Goal: Information Seeking & Learning: Learn about a topic

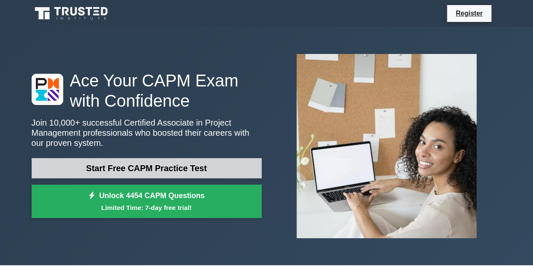
click at [154, 166] on link "Start Free CAPM Practice Test" at bounding box center [147, 168] width 230 height 20
click at [147, 169] on link "Start Free CAPM Practice Test" at bounding box center [147, 168] width 230 height 20
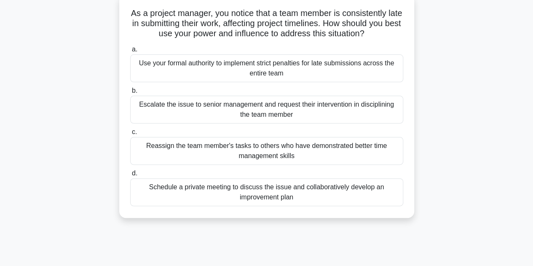
scroll to position [52, 0]
click at [241, 187] on div "Schedule a private meeting to discuss the issue and collaboratively develop an …" at bounding box center [266, 193] width 273 height 28
click at [130, 177] on input "d. Schedule a private meeting to discuss the issue and collaboratively develop …" at bounding box center [130, 173] width 0 height 5
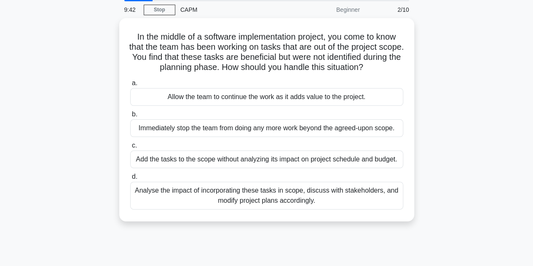
scroll to position [1, 0]
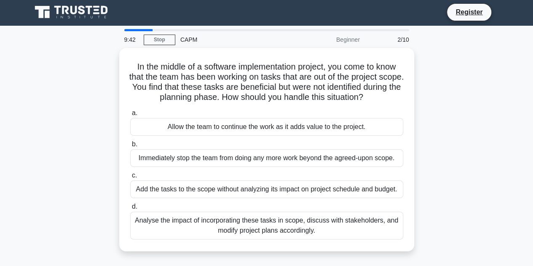
click at [241, 187] on div "a. Allow the team to continue the work as it adds value to the project. b. Imme…" at bounding box center [266, 173] width 283 height 135
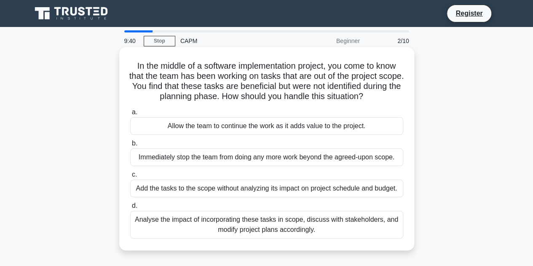
click at [132, 207] on span "d." at bounding box center [134, 205] width 5 height 7
click at [130, 207] on input "d. Analyse the impact of incorporating these tasks in scope, discuss with stake…" at bounding box center [130, 205] width 0 height 5
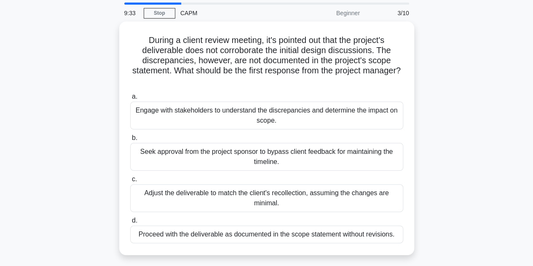
scroll to position [31, 0]
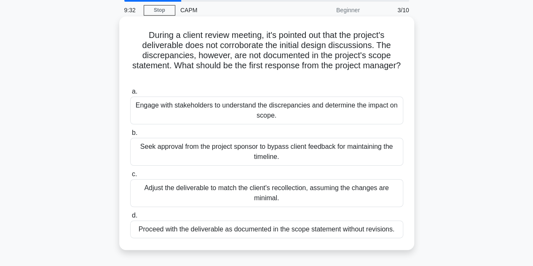
click at [191, 230] on div "Proceed with the deliverable as documented in the scope statement without revis…" at bounding box center [266, 230] width 273 height 18
click at [130, 218] on input "d. Proceed with the deliverable as documented in the scope statement without re…" at bounding box center [130, 215] width 0 height 5
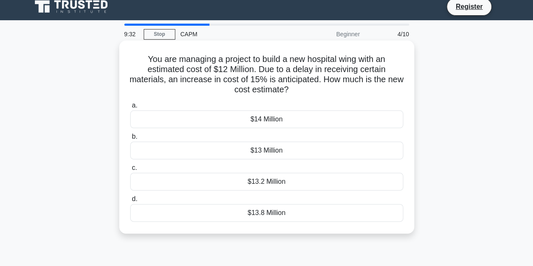
scroll to position [0, 0]
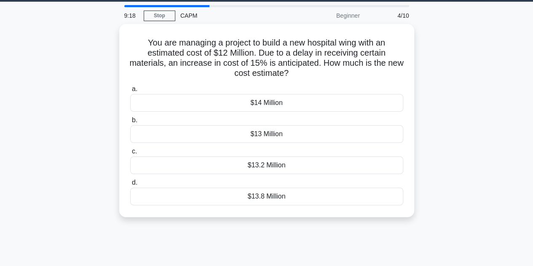
scroll to position [26, 0]
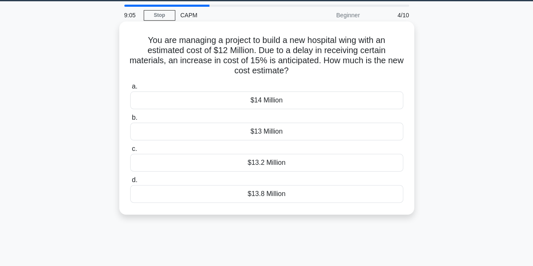
click at [260, 193] on div "$13.8 Million" at bounding box center [266, 194] width 273 height 18
click at [130, 183] on input "d. $13.8 Million" at bounding box center [130, 180] width 0 height 5
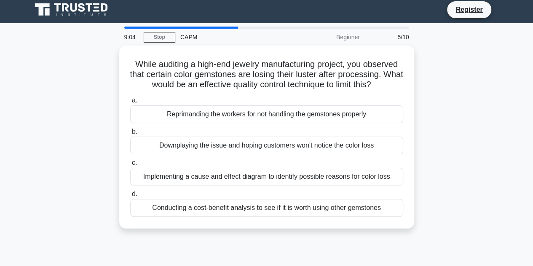
scroll to position [0, 0]
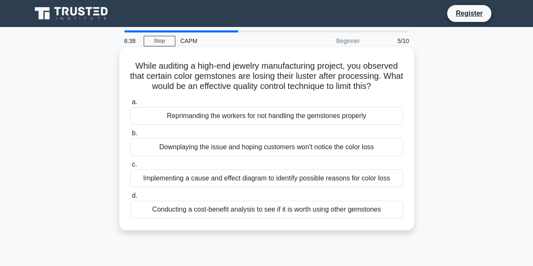
click at [245, 177] on div "Implementing a cause and effect diagram to identify possible reasons for color …" at bounding box center [266, 179] width 273 height 18
click at [130, 167] on input "c. Implementing a cause and effect diagram to identify possible reasons for col…" at bounding box center [130, 164] width 0 height 5
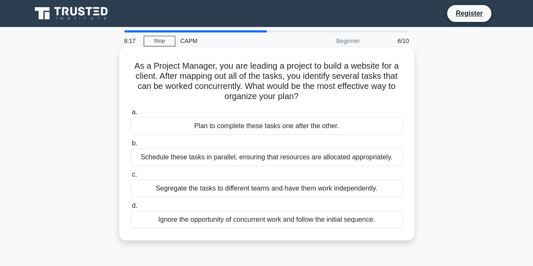
click at [272, 156] on div "Schedule these tasks in parallel, ensuring that resources are allocated appropr…" at bounding box center [266, 157] width 273 height 18
click at [130, 146] on input "b. Schedule these tasks in parallel, ensuring that resources are allocated appr…" at bounding box center [130, 143] width 0 height 5
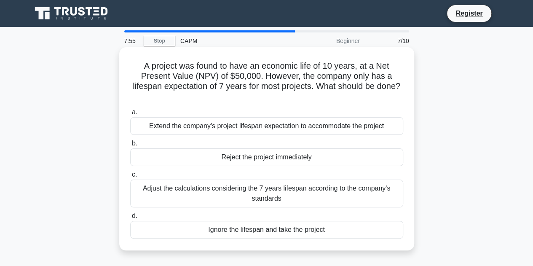
click at [287, 192] on div "Adjust the calculations considering the 7 years lifespan according to the compa…" at bounding box center [266, 194] width 273 height 28
click at [130, 178] on input "c. Adjust the calculations considering the 7 years lifespan according to the co…" at bounding box center [130, 174] width 0 height 5
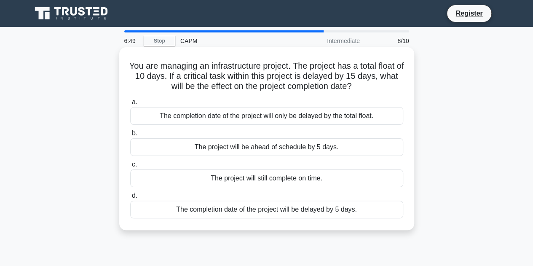
click at [256, 118] on div "The completion date of the project will only be delayed by the total float." at bounding box center [266, 116] width 273 height 18
click at [130, 105] on input "a. The completion date of the project will only be delayed by the total float." at bounding box center [130, 102] width 0 height 5
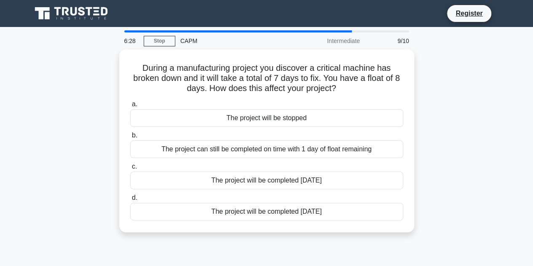
click at [81, 101] on div "During a manufacturing project you discover a critical machine has broken down …" at bounding box center [267, 145] width 481 height 193
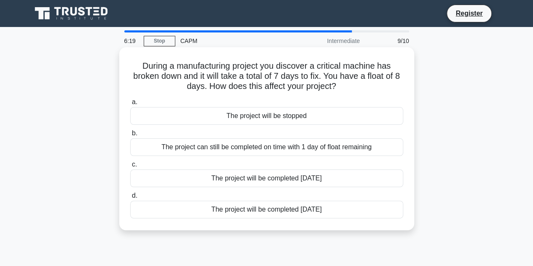
click at [257, 147] on div "The project can still be completed on time with 1 day of float remaining" at bounding box center [266, 147] width 273 height 18
click at [130, 136] on input "b. The project can still be completed on time with 1 day of float remaining" at bounding box center [130, 133] width 0 height 5
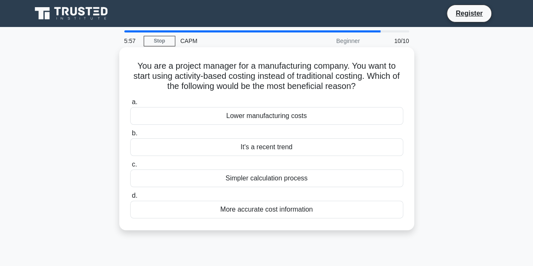
click at [272, 210] on div "More accurate cost information" at bounding box center [266, 210] width 273 height 18
click at [130, 199] on input "d. More accurate cost information" at bounding box center [130, 195] width 0 height 5
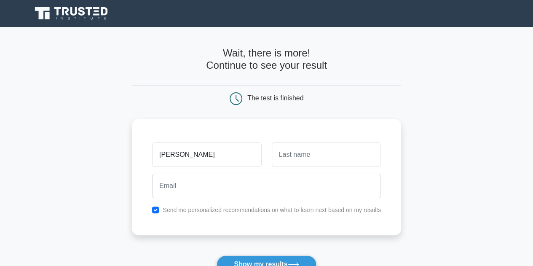
type input "Mike"
type input "Diver"
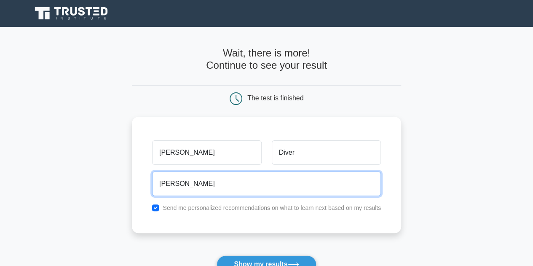
type input "mikediver13@gmail.com"
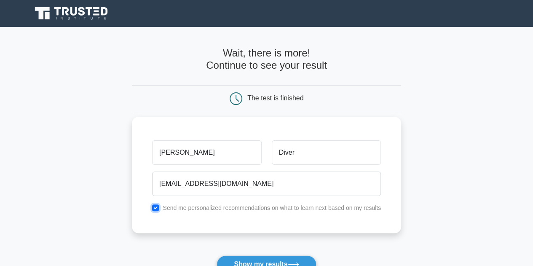
click at [156, 206] on input "checkbox" at bounding box center [155, 208] width 7 height 7
checkbox input "false"
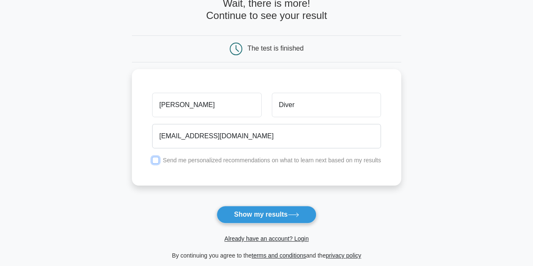
scroll to position [50, 0]
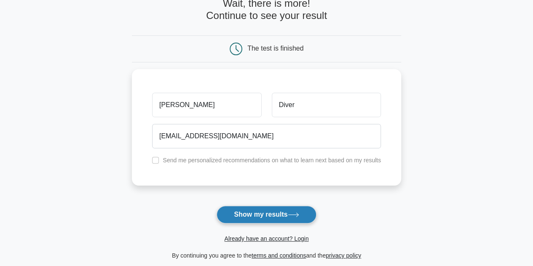
click at [241, 214] on button "Show my results" at bounding box center [267, 215] width 100 height 18
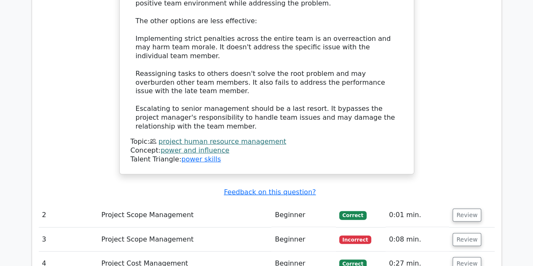
scroll to position [1098, 0]
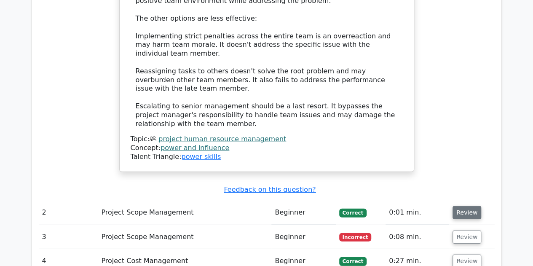
click at [459, 206] on button "Review" at bounding box center [467, 212] width 29 height 13
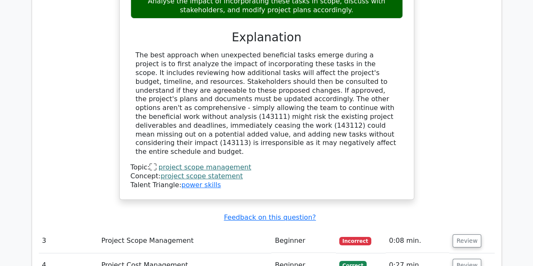
scroll to position [1540, 0]
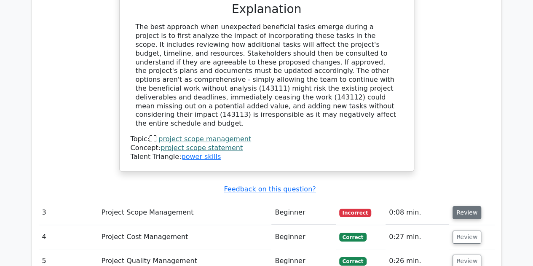
click at [463, 206] on button "Review" at bounding box center [467, 212] width 29 height 13
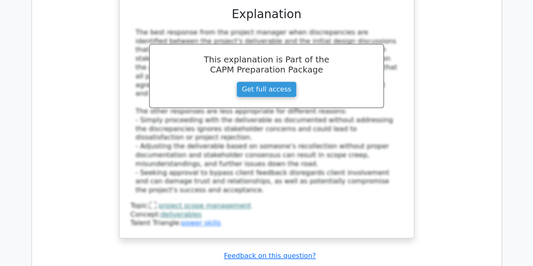
scroll to position [1988, 0]
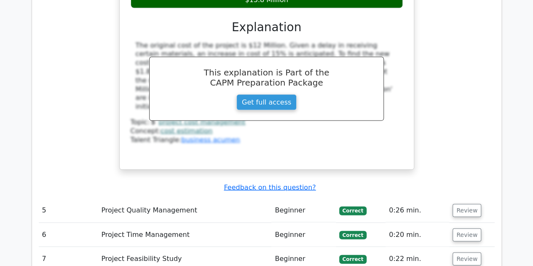
scroll to position [2441, 0]
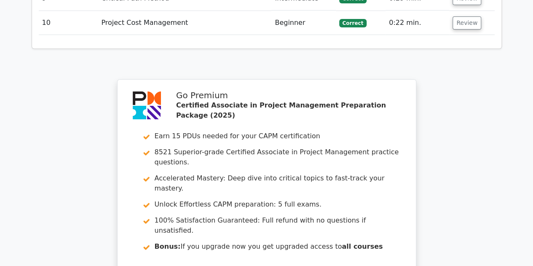
scroll to position [3157, 0]
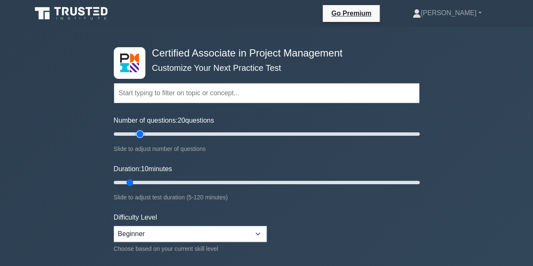
drag, startPoint x: 125, startPoint y: 133, endPoint x: 140, endPoint y: 133, distance: 14.8
click at [140, 133] on input "Number of questions: 20 questions" at bounding box center [267, 134] width 306 height 10
drag, startPoint x: 140, startPoint y: 133, endPoint x: 152, endPoint y: 133, distance: 11.8
type input "30"
click at [152, 133] on input "Number of questions: 30 questions" at bounding box center [267, 134] width 306 height 10
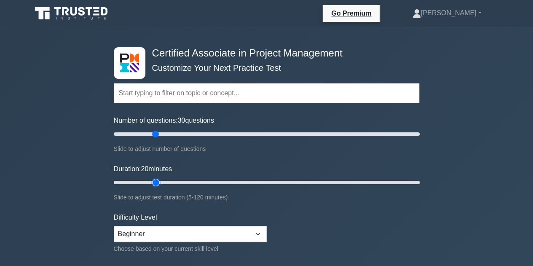
drag, startPoint x: 130, startPoint y: 178, endPoint x: 151, endPoint y: 178, distance: 20.7
type input "20"
click at [151, 178] on input "Duration: 20 minutes" at bounding box center [267, 183] width 306 height 10
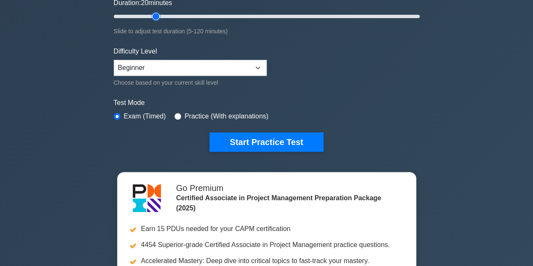
scroll to position [167, 0]
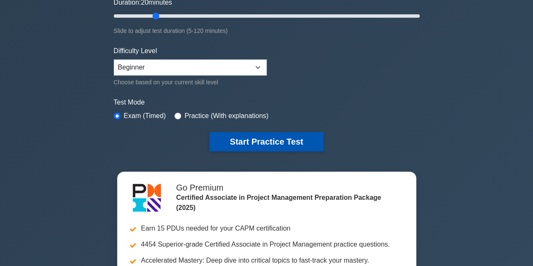
click at [279, 132] on button "Start Practice Test" at bounding box center [267, 141] width 114 height 19
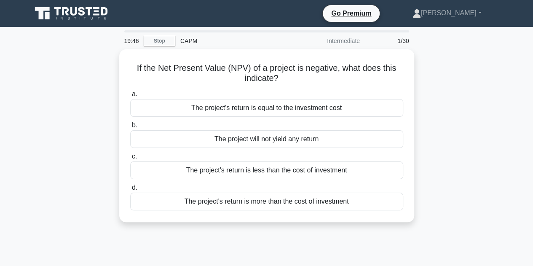
click at [279, 131] on div "The project will not yield any return" at bounding box center [266, 139] width 273 height 18
click at [130, 128] on input "b. The project will not yield any return" at bounding box center [130, 125] width 0 height 5
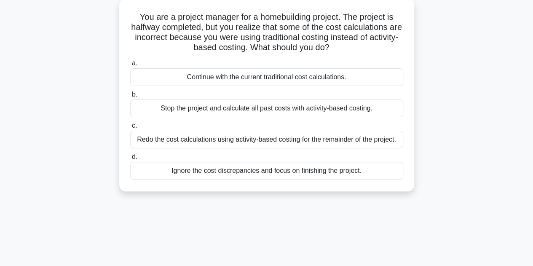
scroll to position [45, 0]
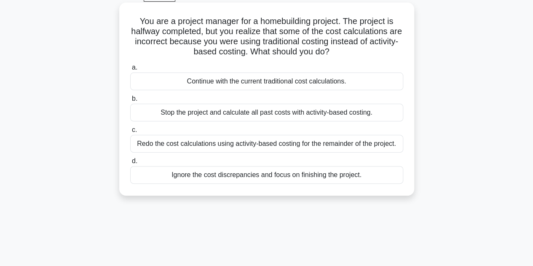
click at [342, 112] on div "Stop the project and calculate all past costs with activity-based costing." at bounding box center [266, 113] width 273 height 18
click at [130, 102] on input "b. Stop the project and calculate all past costs with activity-based costing." at bounding box center [130, 98] width 0 height 5
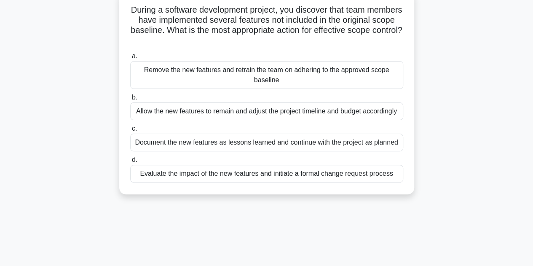
scroll to position [59, 0]
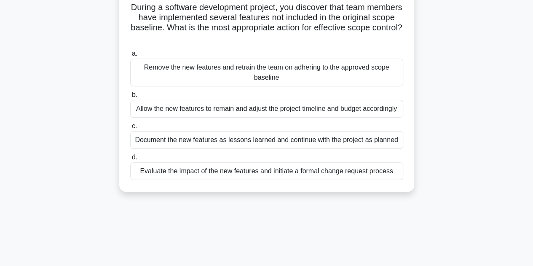
click at [288, 173] on div "Evaluate the impact of the new features and initiate a formal change request pr…" at bounding box center [266, 171] width 273 height 18
click at [130, 160] on input "d. Evaluate the impact of the new features and initiate a formal change request…" at bounding box center [130, 157] width 0 height 5
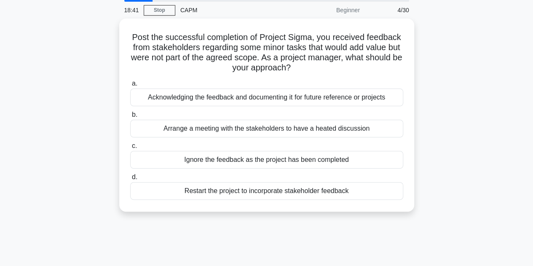
scroll to position [0, 0]
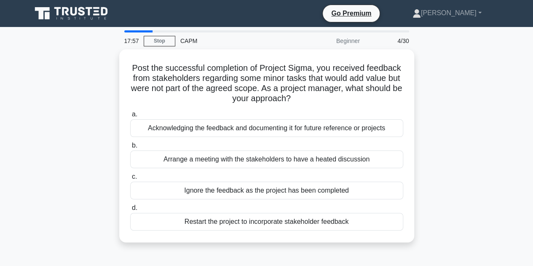
click at [449, 108] on div "Post the successful completion of Project Sigma, you received feedback from sta…" at bounding box center [267, 150] width 481 height 203
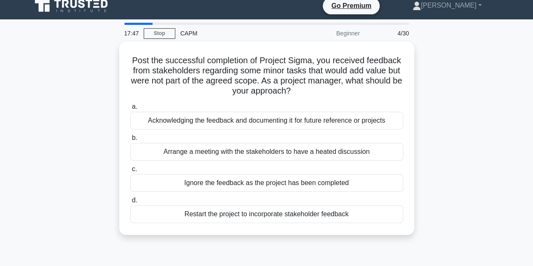
scroll to position [7, 0]
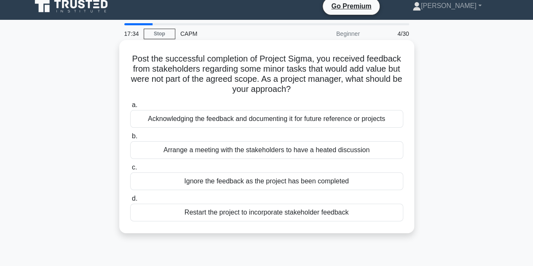
click at [307, 116] on div "Acknowledging the feedback and documenting it for future reference or projects" at bounding box center [266, 119] width 273 height 18
click at [130, 108] on input "a. Acknowledging the feedback and documenting it for future reference or projec…" at bounding box center [130, 104] width 0 height 5
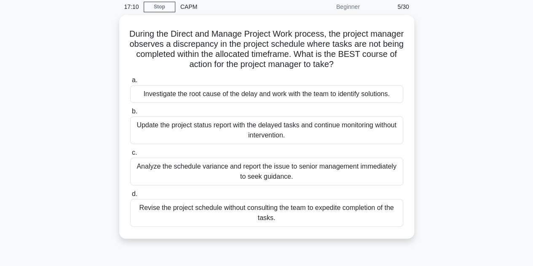
scroll to position [34, 0]
click at [430, 140] on div "During the Direct and Manage Project Work process, the project manager observes…" at bounding box center [267, 133] width 481 height 234
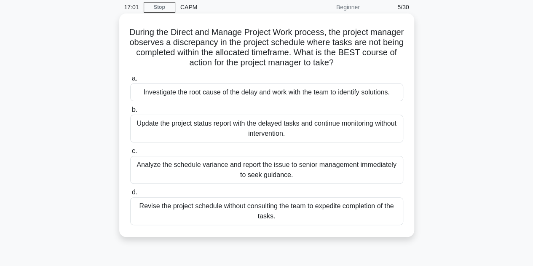
click at [298, 167] on div "Analyze the schedule variance and report the issue to senior management immedia…" at bounding box center [266, 170] width 273 height 28
click at [130, 154] on input "c. Analyze the schedule variance and report the issue to senior management imme…" at bounding box center [130, 150] width 0 height 5
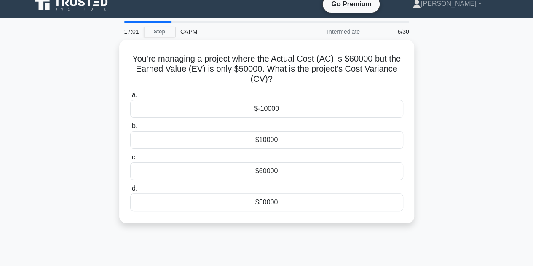
scroll to position [0, 0]
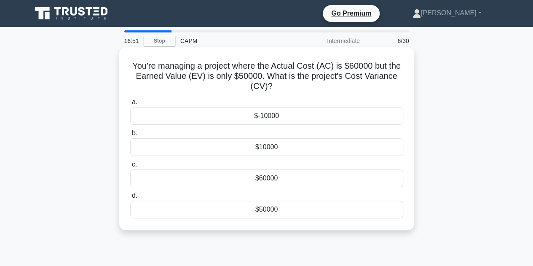
click at [297, 113] on div "$-10000" at bounding box center [266, 116] width 273 height 18
click at [130, 105] on input "a. $-10000" at bounding box center [130, 102] width 0 height 5
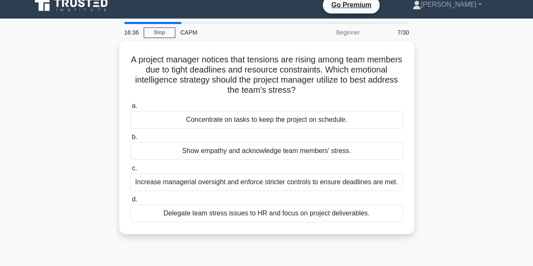
scroll to position [8, 0]
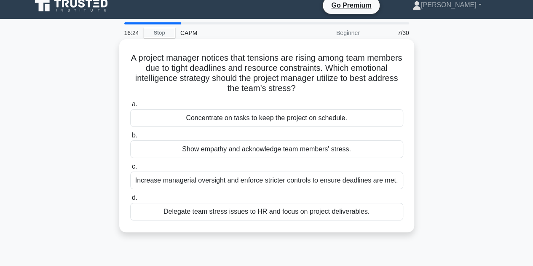
click at [326, 149] on div "Show empathy and acknowledge team members' stress." at bounding box center [266, 149] width 273 height 18
click at [130, 138] on input "b. Show empathy and acknowledge team members' stress." at bounding box center [130, 135] width 0 height 5
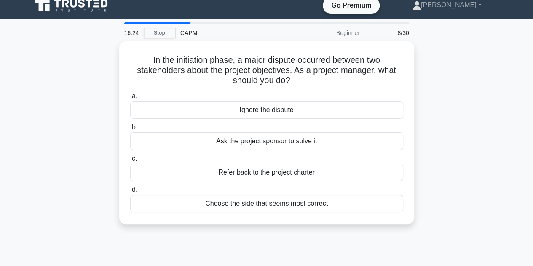
scroll to position [0, 0]
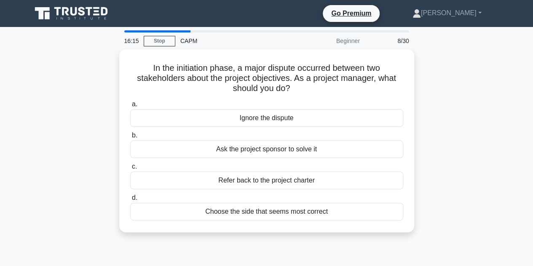
click at [424, 130] on div "In the initiation phase, a major dispute occurred between two stakeholders abou…" at bounding box center [267, 145] width 481 height 193
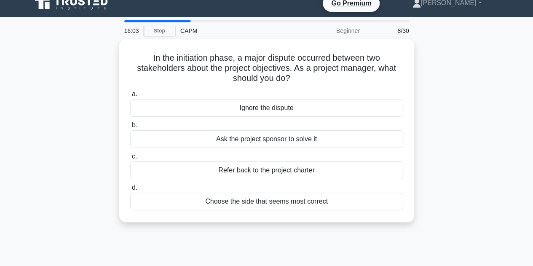
scroll to position [10, 0]
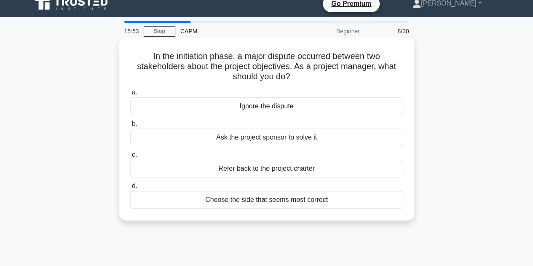
click at [297, 167] on div "Refer back to the project charter" at bounding box center [266, 169] width 273 height 18
click at [130, 158] on input "c. Refer back to the project charter" at bounding box center [130, 154] width 0 height 5
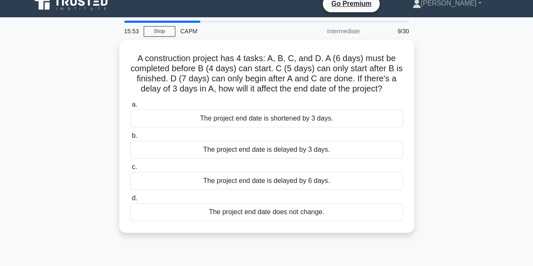
scroll to position [0, 0]
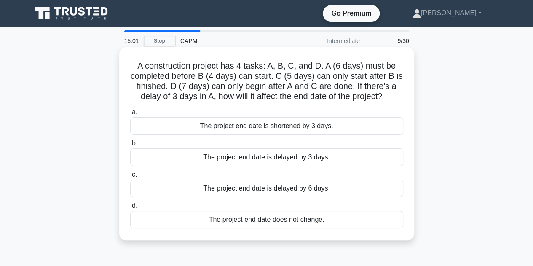
click at [280, 156] on div "The project end date is delayed by 3 days." at bounding box center [266, 157] width 273 height 18
click at [130, 146] on input "b. The project end date is delayed by 3 days." at bounding box center [130, 143] width 0 height 5
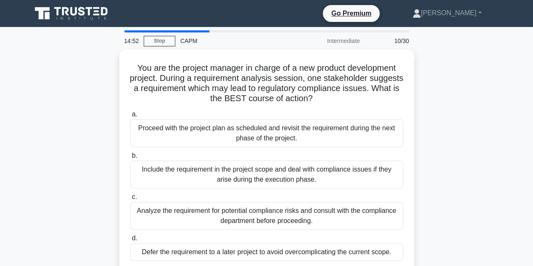
click at [429, 152] on div "You are the project manager in charge of a new product development project. Dur…" at bounding box center [267, 166] width 481 height 234
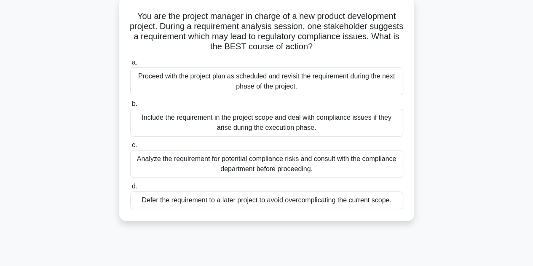
scroll to position [52, 0]
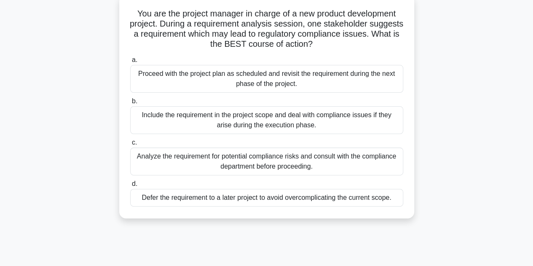
click at [320, 158] on div "Analyze the requirement for potential compliance risks and consult with the com…" at bounding box center [266, 162] width 273 height 28
click at [130, 145] on input "c. Analyze the requirement for potential compliance risks and consult with the …" at bounding box center [130, 142] width 0 height 5
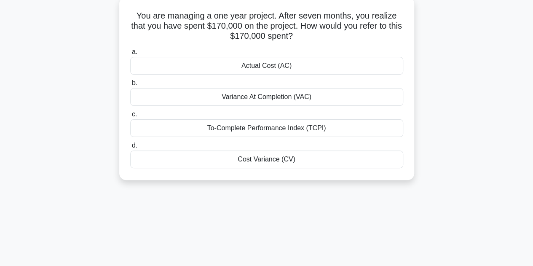
scroll to position [0, 0]
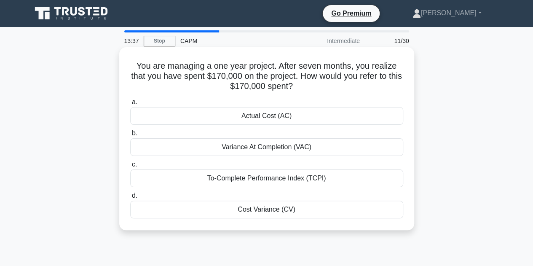
click at [357, 115] on div "Actual Cost (AC)" at bounding box center [266, 116] width 273 height 18
click at [130, 105] on input "a. Actual Cost (AC)" at bounding box center [130, 102] width 0 height 5
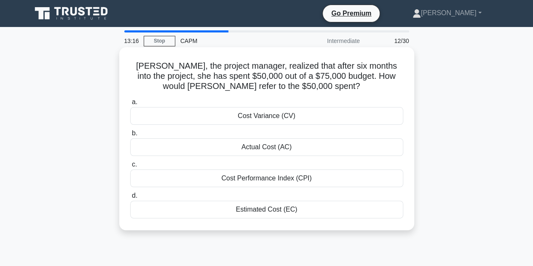
click at [325, 177] on div "Cost Performance Index (CPI)" at bounding box center [266, 179] width 273 height 18
click at [130, 167] on input "c. Cost Performance Index (CPI)" at bounding box center [130, 164] width 0 height 5
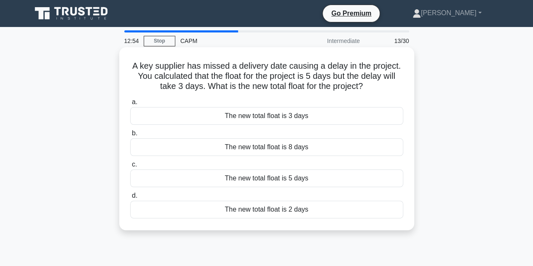
click at [277, 207] on div "The new total float is 2 days" at bounding box center [266, 210] width 273 height 18
click at [130, 199] on input "d. The new total float is 2 days" at bounding box center [130, 195] width 0 height 5
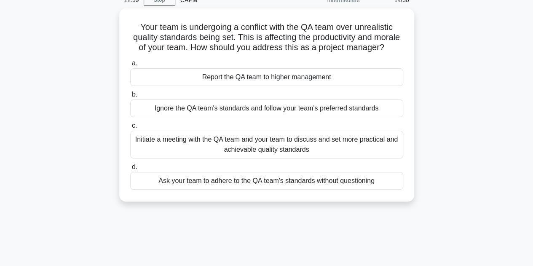
scroll to position [39, 0]
click at [317, 151] on div "Initiate a meeting with the QA team and your team to discuss and set more pract…" at bounding box center [266, 145] width 273 height 28
click at [130, 129] on input "c. Initiate a meeting with the QA team and your team to discuss and set more pr…" at bounding box center [130, 125] width 0 height 5
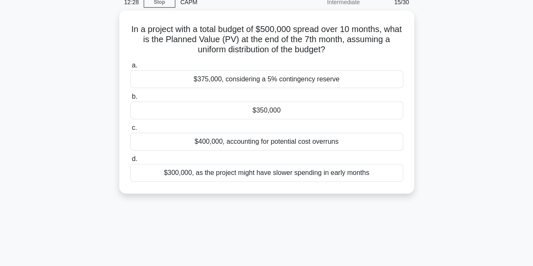
scroll to position [0, 0]
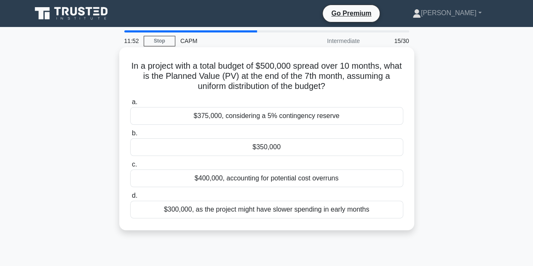
click at [302, 145] on div "$350,000" at bounding box center [266, 147] width 273 height 18
click at [130, 136] on input "b. $350,000" at bounding box center [130, 133] width 0 height 5
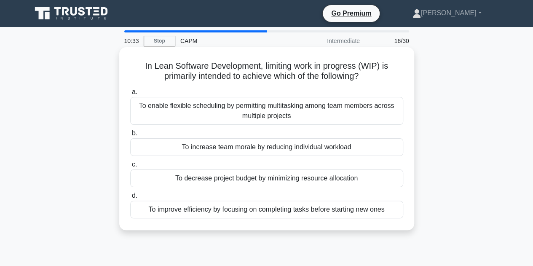
click at [333, 207] on div "To improve efficiency by focusing on completing tasks before starting new ones" at bounding box center [266, 210] width 273 height 18
click at [130, 199] on input "d. To improve efficiency by focusing on completing tasks before starting new on…" at bounding box center [130, 195] width 0 height 5
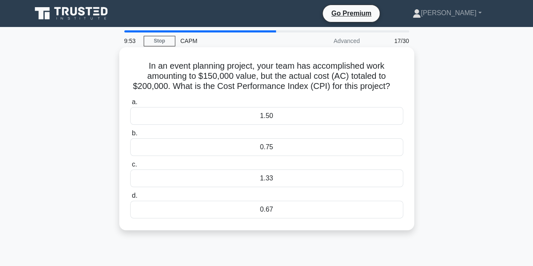
click at [290, 179] on div "1.33" at bounding box center [266, 179] width 273 height 18
click at [130, 167] on input "c. 1.33" at bounding box center [130, 164] width 0 height 5
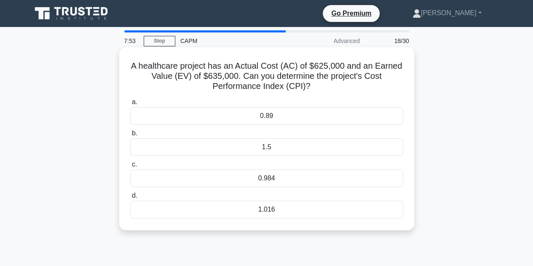
click at [322, 179] on div "0.984" at bounding box center [266, 179] width 273 height 18
click at [130, 167] on input "c. 0.984" at bounding box center [130, 164] width 0 height 5
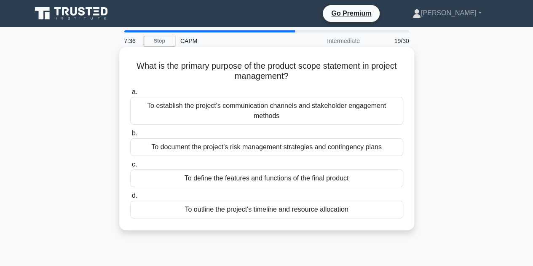
click at [288, 177] on div "To define the features and functions of the final product" at bounding box center [266, 179] width 273 height 18
click at [130, 167] on input "c. To define the features and functions of the final product" at bounding box center [130, 164] width 0 height 5
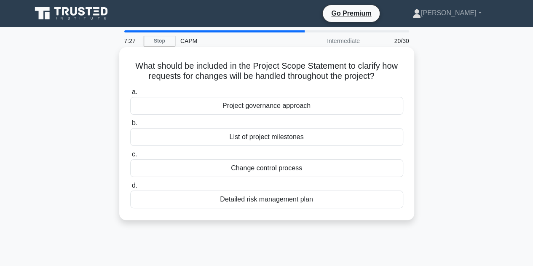
click at [299, 169] on div "Change control process" at bounding box center [266, 168] width 273 height 18
click at [130, 157] on input "c. Change control process" at bounding box center [130, 154] width 0 height 5
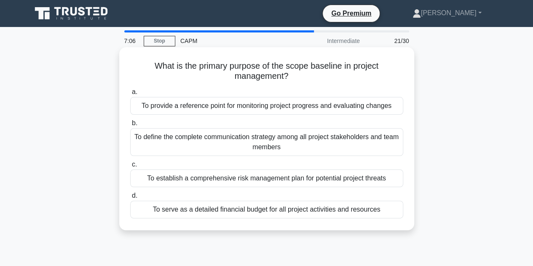
click at [278, 103] on div "To provide a reference point for monitoring project progress and evaluating cha…" at bounding box center [266, 106] width 273 height 18
click at [130, 95] on input "a. To provide a reference point for monitoring project progress and evaluating …" at bounding box center [130, 91] width 0 height 5
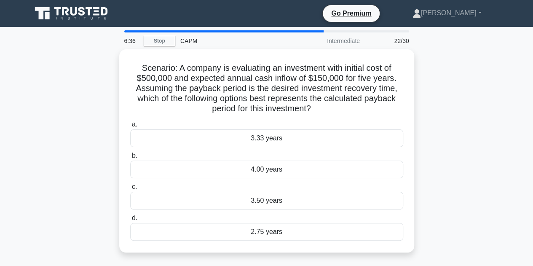
click at [446, 128] on div "Scenario: A company is evaluating an investment with initial cost of $500,000 a…" at bounding box center [267, 155] width 481 height 213
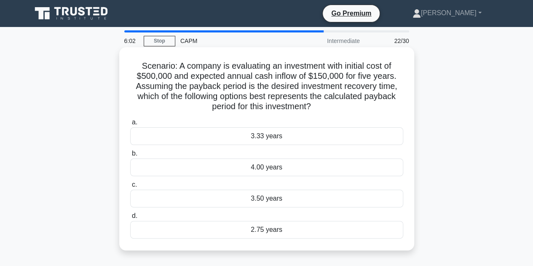
click at [321, 135] on div "3.33 years" at bounding box center [266, 136] width 273 height 18
click at [130, 125] on input "a. 3.33 years" at bounding box center [130, 122] width 0 height 5
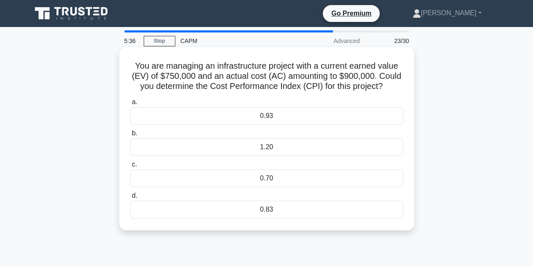
click at [339, 210] on div "0.83" at bounding box center [266, 210] width 273 height 18
click at [130, 199] on input "d. 0.83" at bounding box center [130, 195] width 0 height 5
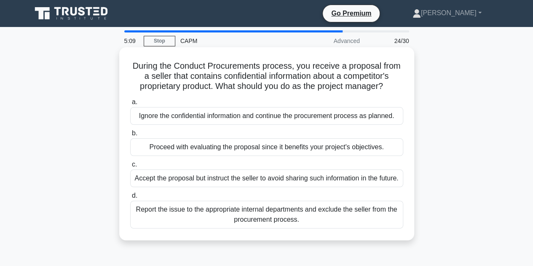
click at [287, 222] on div "Report the issue to the appropriate internal departments and exclude the seller…" at bounding box center [266, 215] width 273 height 28
click at [130, 199] on input "d. Report the issue to the appropriate internal departments and exclude the sel…" at bounding box center [130, 195] width 0 height 5
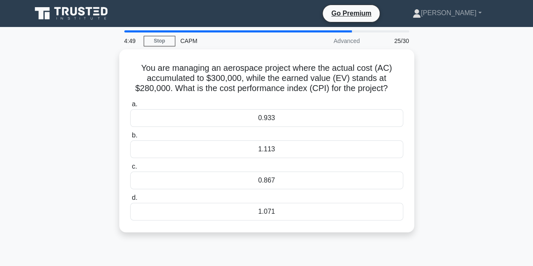
click at [428, 92] on div "You are managing an aerospace project where the actual cost (AC) accumulated to…" at bounding box center [267, 145] width 481 height 193
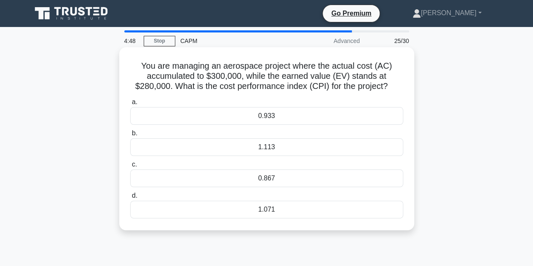
click at [354, 115] on div "0.933" at bounding box center [266, 116] width 273 height 18
click at [130, 105] on input "a. 0.933" at bounding box center [130, 102] width 0 height 5
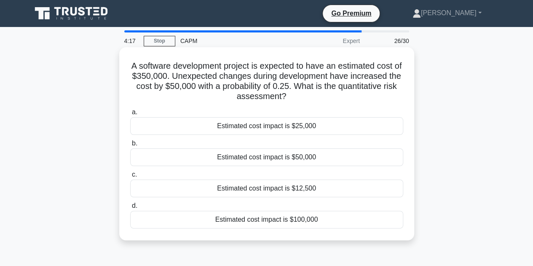
click at [331, 156] on div "Estimated cost impact is $50,000" at bounding box center [266, 157] width 273 height 18
click at [130, 146] on input "b. Estimated cost impact is $50,000" at bounding box center [130, 143] width 0 height 5
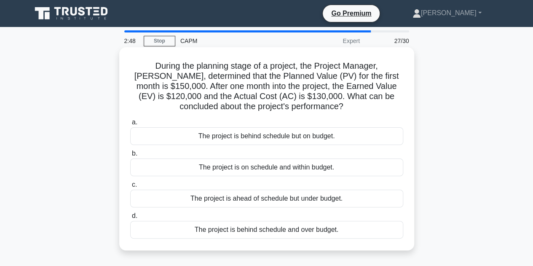
click at [269, 228] on div "The project is behind schedule and over budget." at bounding box center [266, 230] width 273 height 18
click at [130, 219] on input "d. The project is behind schedule and over budget." at bounding box center [130, 215] width 0 height 5
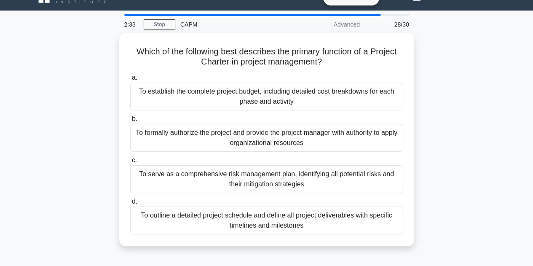
scroll to position [16, 0]
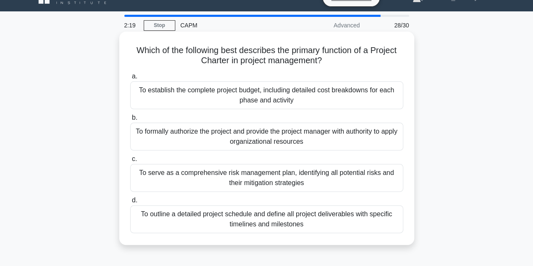
click at [293, 219] on div "To outline a detailed project schedule and define all project deliverables with…" at bounding box center [266, 219] width 273 height 28
click at [130, 203] on input "d. To outline a detailed project schedule and define all project deliverables w…" at bounding box center [130, 200] width 0 height 5
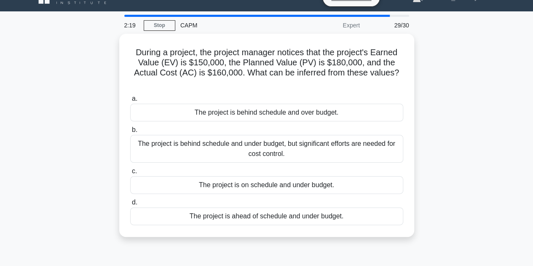
scroll to position [0, 0]
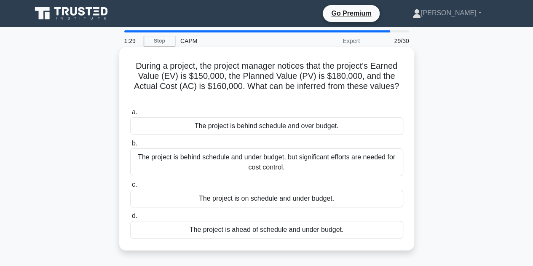
click at [332, 161] on div "The project is behind schedule and under budget, but significant efforts are ne…" at bounding box center [266, 162] width 273 height 28
click at [130, 146] on input "b. The project is behind schedule and under budget, but significant efforts are…" at bounding box center [130, 143] width 0 height 5
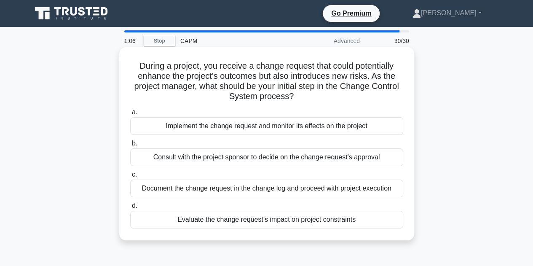
click at [322, 158] on div "Consult with the project sponsor to decide on the change request's approval" at bounding box center [266, 157] width 273 height 18
click at [130, 146] on input "b. Consult with the project sponsor to decide on the change request's approval" at bounding box center [130, 143] width 0 height 5
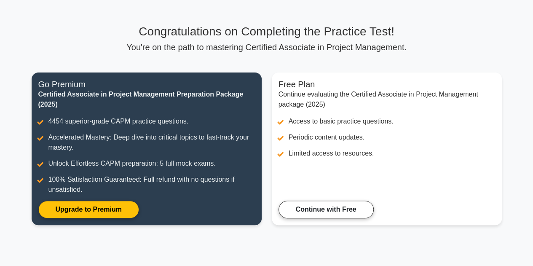
scroll to position [43, 0]
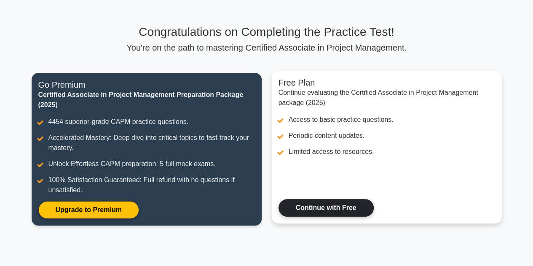
click at [327, 206] on link "Continue with Free" at bounding box center [326, 208] width 95 height 18
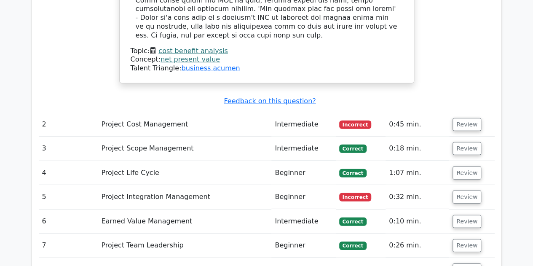
scroll to position [1163, 0]
click at [464, 118] on button "Review" at bounding box center [467, 124] width 29 height 13
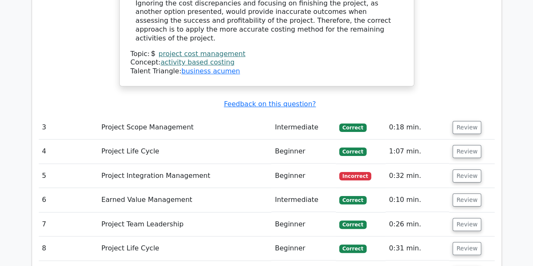
scroll to position [1585, 0]
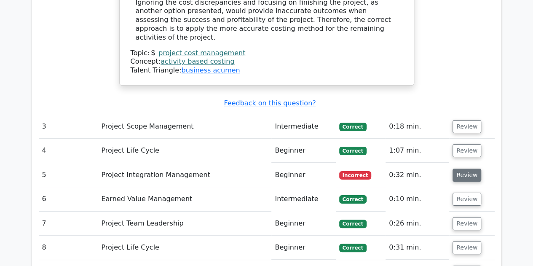
click at [460, 169] on button "Review" at bounding box center [467, 175] width 29 height 13
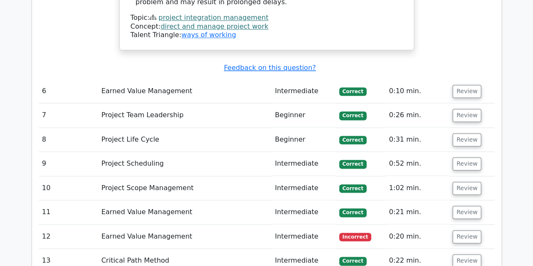
scroll to position [2148, 0]
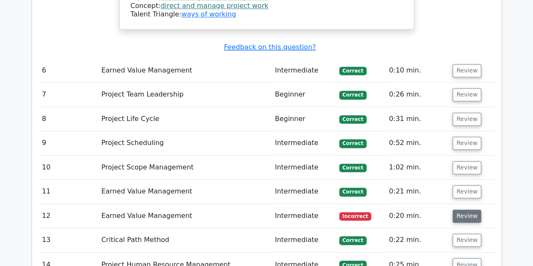
click at [468, 210] on button "Review" at bounding box center [467, 216] width 29 height 13
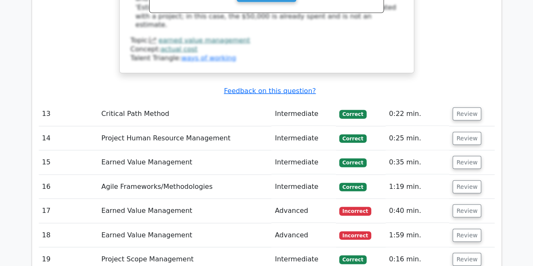
scroll to position [2635, 0]
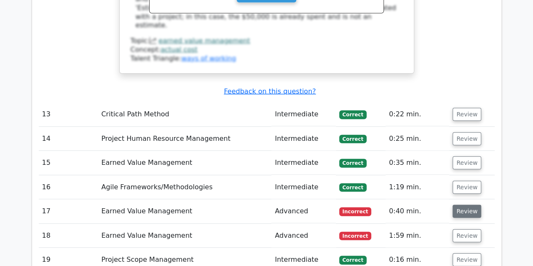
click at [466, 205] on button "Review" at bounding box center [467, 211] width 29 height 13
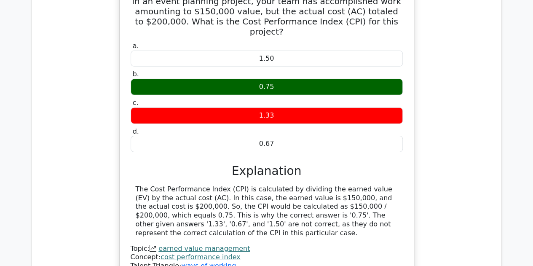
scroll to position [2877, 0]
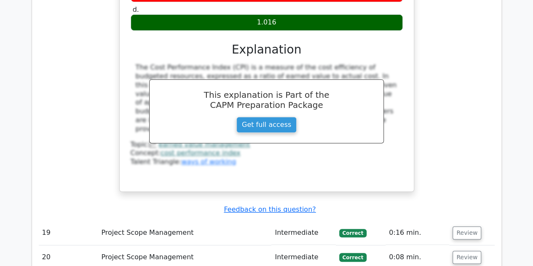
scroll to position [3377, 0]
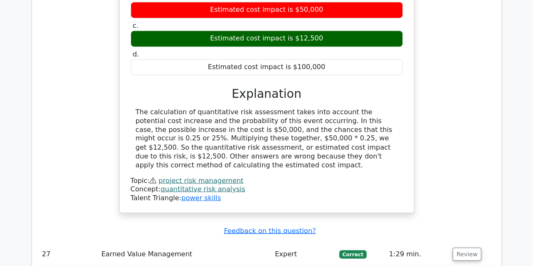
scroll to position [3848, 0]
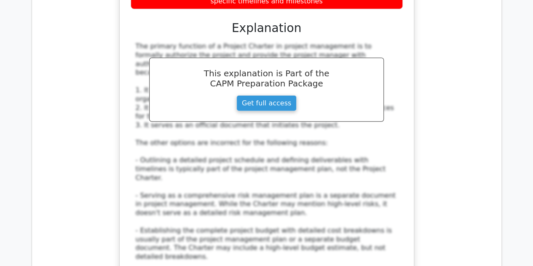
scroll to position [4318, 0]
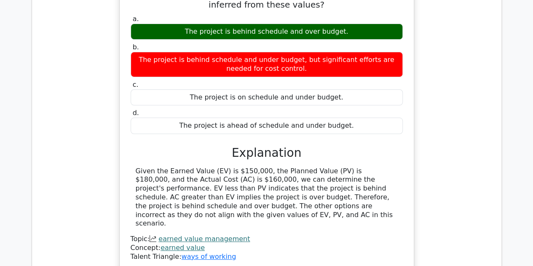
scroll to position [4755, 0]
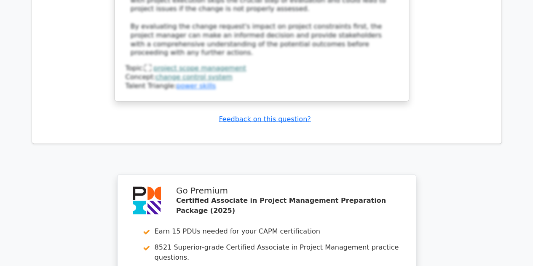
scroll to position [5552, 0]
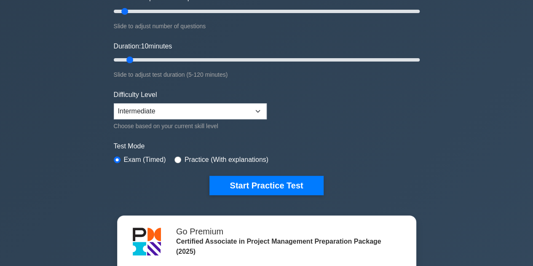
scroll to position [122, 0]
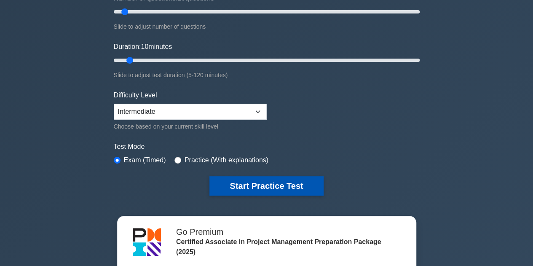
click at [275, 178] on button "Start Practice Test" at bounding box center [267, 185] width 114 height 19
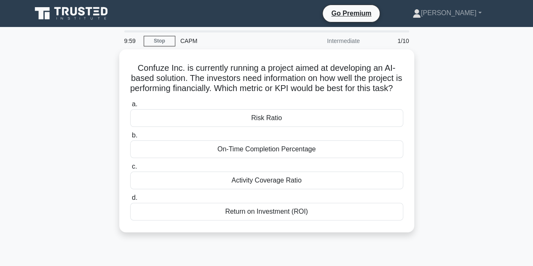
click at [275, 178] on label "c. Activity Coverage Ratio" at bounding box center [266, 175] width 273 height 28
click at [130, 170] on input "c. Activity Coverage Ratio" at bounding box center [130, 166] width 0 height 5
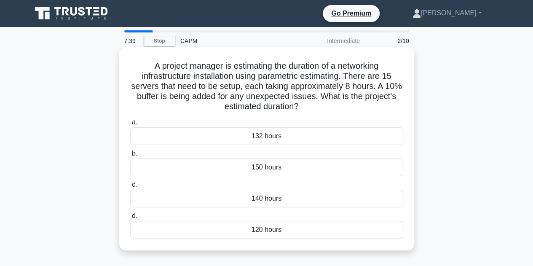
click at [314, 129] on div "132 hours" at bounding box center [266, 136] width 273 height 18
click at [130, 125] on input "a. 132 hours" at bounding box center [130, 122] width 0 height 5
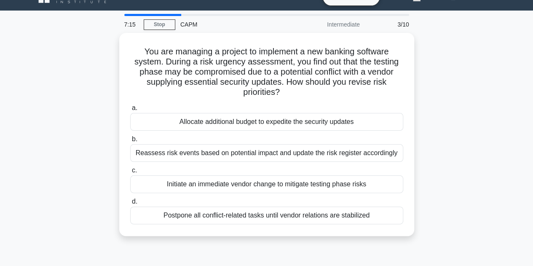
scroll to position [17, 0]
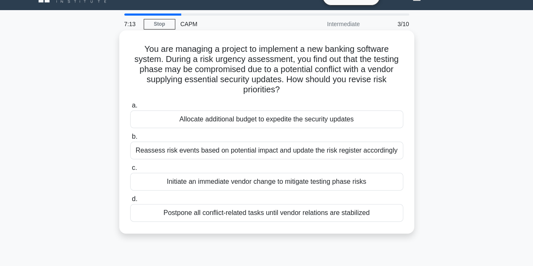
click at [356, 148] on div "Reassess risk events based on potential impact and update the risk register acc…" at bounding box center [266, 151] width 273 height 18
click at [130, 140] on input "b. Reassess risk events based on potential impact and update the risk register …" at bounding box center [130, 136] width 0 height 5
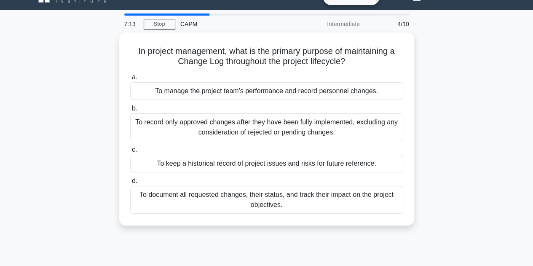
scroll to position [0, 0]
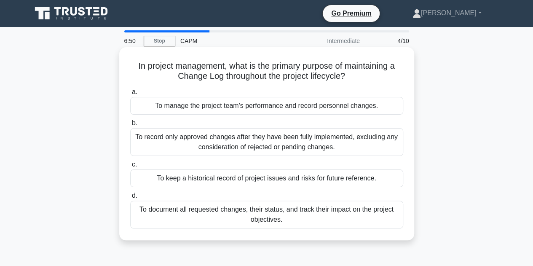
click at [340, 213] on div "To document all requested changes, their status, and track their impact on the …" at bounding box center [266, 215] width 273 height 28
click at [130, 199] on input "d. To document all requested changes, their status, and track their impact on t…" at bounding box center [130, 195] width 0 height 5
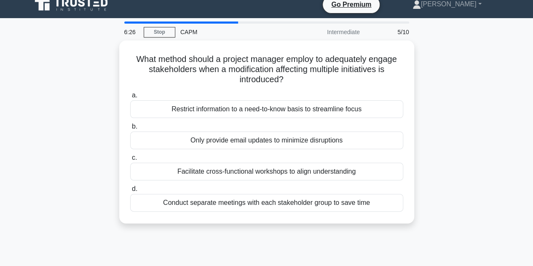
scroll to position [8, 0]
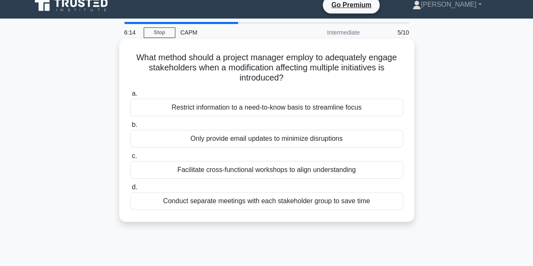
click at [338, 168] on div "Facilitate cross-functional workshops to align understanding" at bounding box center [266, 170] width 273 height 18
click at [130, 159] on input "c. Facilitate cross-functional workshops to align understanding" at bounding box center [130, 155] width 0 height 5
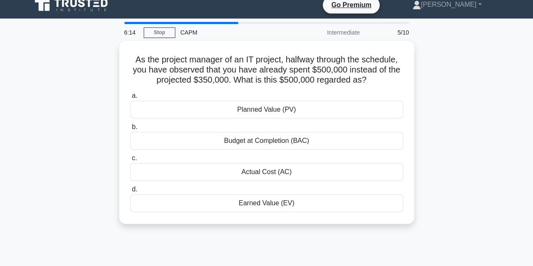
scroll to position [0, 0]
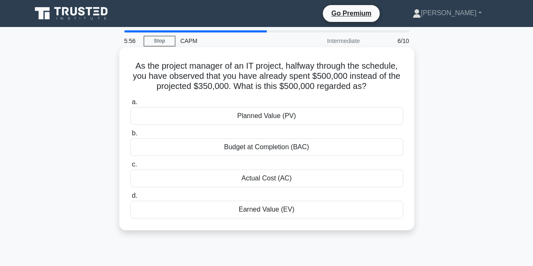
click at [315, 178] on div "Actual Cost (AC)" at bounding box center [266, 179] width 273 height 18
click at [130, 167] on input "c. Actual Cost (AC)" at bounding box center [130, 164] width 0 height 5
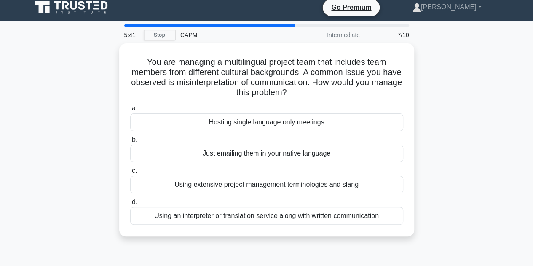
scroll to position [5, 0]
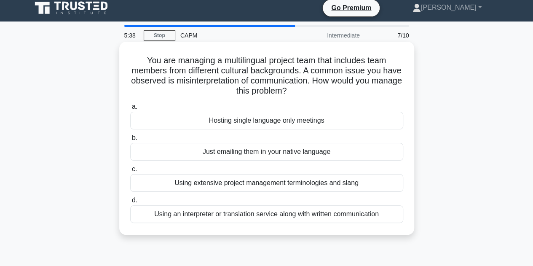
click at [314, 213] on div "Using an interpreter or translation service along with written communication" at bounding box center [266, 214] width 273 height 18
click at [130, 203] on input "d. Using an interpreter or translation service along with written communication" at bounding box center [130, 200] width 0 height 5
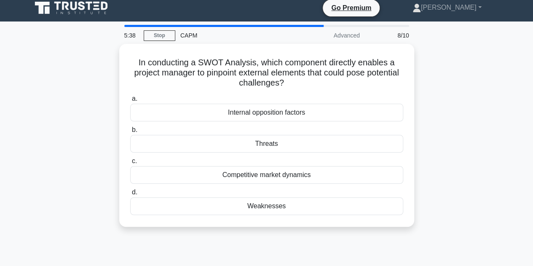
scroll to position [0, 0]
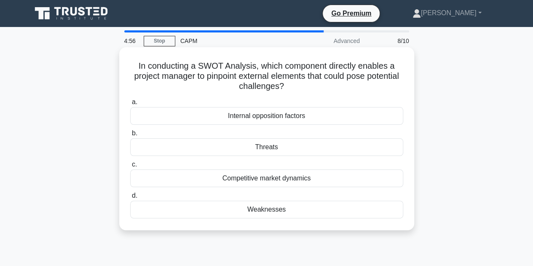
click at [316, 147] on div "Threats" at bounding box center [266, 147] width 273 height 18
click at [130, 136] on input "b. Threats" at bounding box center [130, 133] width 0 height 5
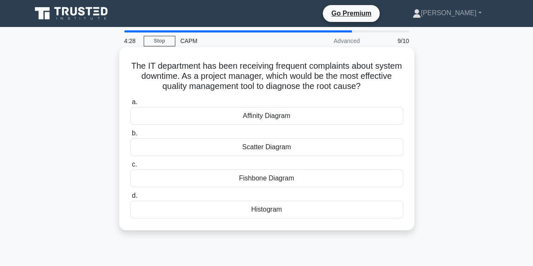
click at [301, 178] on div "Fishbone Diagram" at bounding box center [266, 179] width 273 height 18
click at [130, 167] on input "c. Fishbone Diagram" at bounding box center [130, 164] width 0 height 5
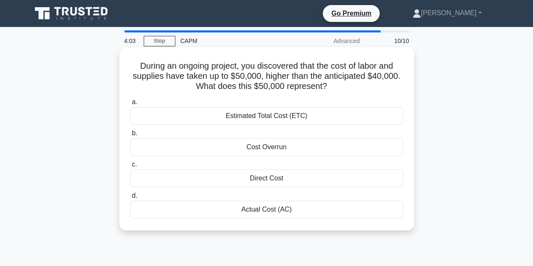
click at [338, 210] on div "Actual Cost (AC)" at bounding box center [266, 210] width 273 height 18
click at [130, 199] on input "d. Actual Cost (AC)" at bounding box center [130, 195] width 0 height 5
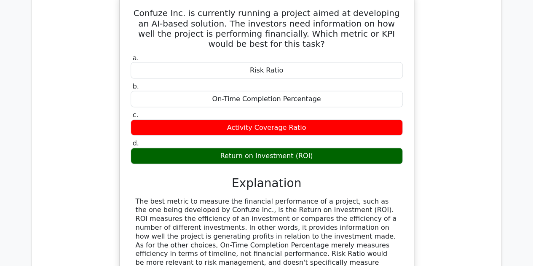
scroll to position [783, 0]
